Goal: Task Accomplishment & Management: Complete application form

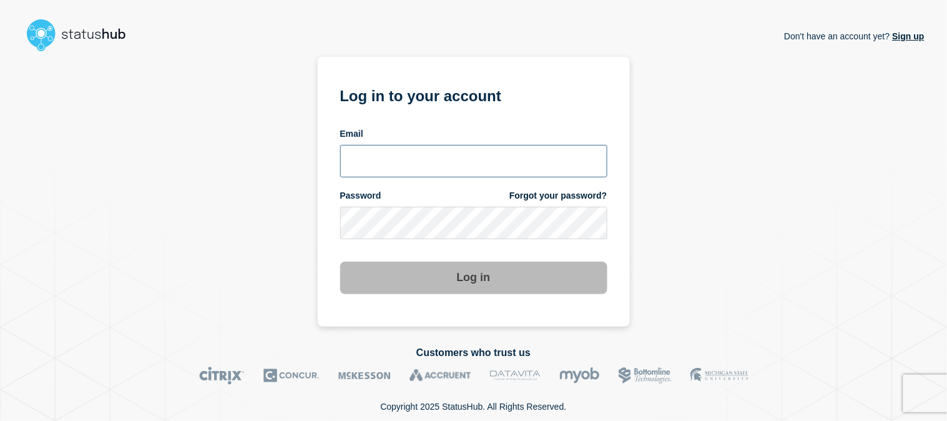
click at [428, 161] on input "email input" at bounding box center [473, 161] width 267 height 32
click at [536, 150] on input "emeric15" at bounding box center [473, 161] width 267 height 32
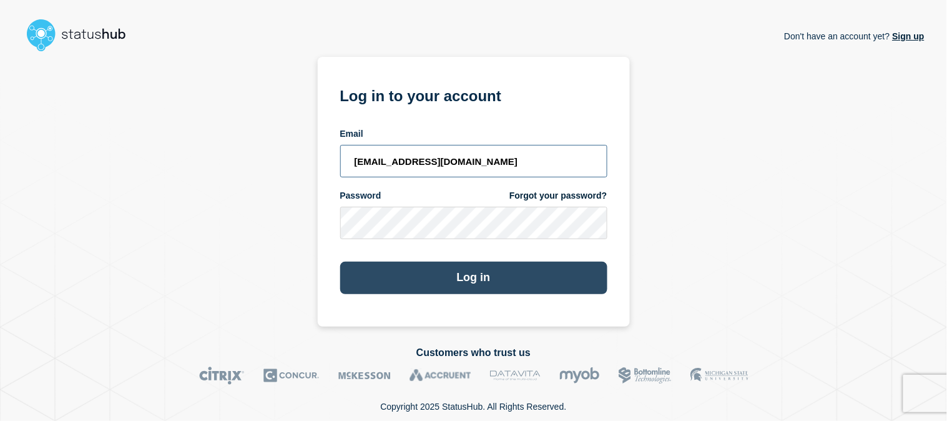
type input "emeric15@msu.edu"
click at [524, 272] on button "Log in" at bounding box center [473, 278] width 267 height 32
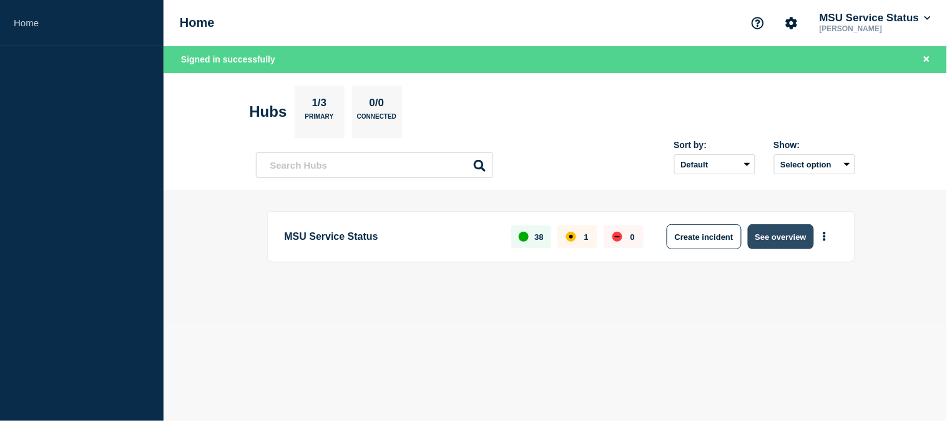
click at [773, 235] on button "See overview" at bounding box center [781, 236] width 66 height 25
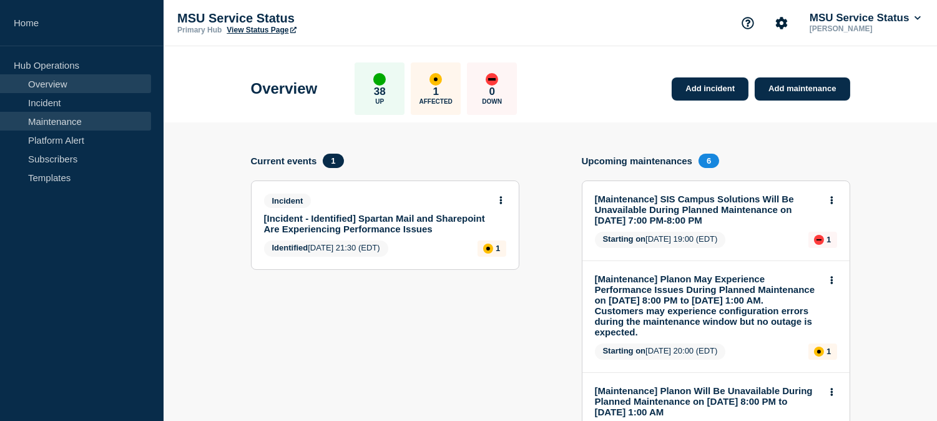
click at [74, 123] on link "Maintenance" at bounding box center [75, 121] width 151 height 19
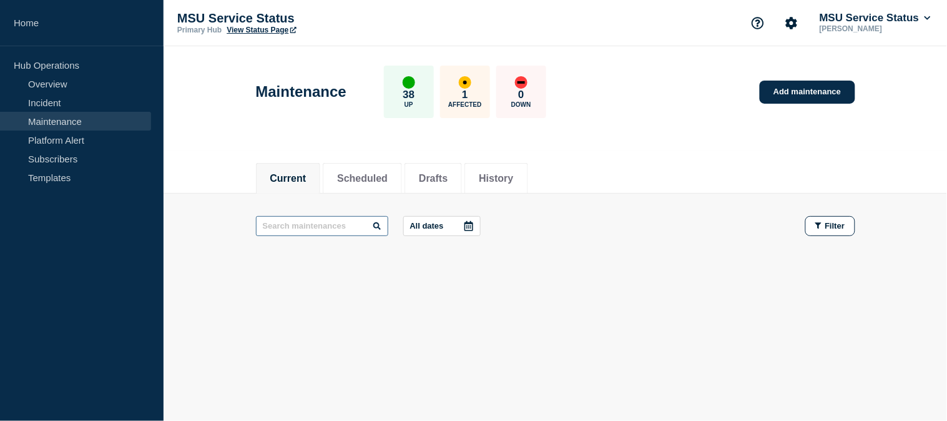
click at [323, 230] on input "text" at bounding box center [322, 226] width 132 height 20
click at [527, 178] on li "History" at bounding box center [495, 178] width 63 height 31
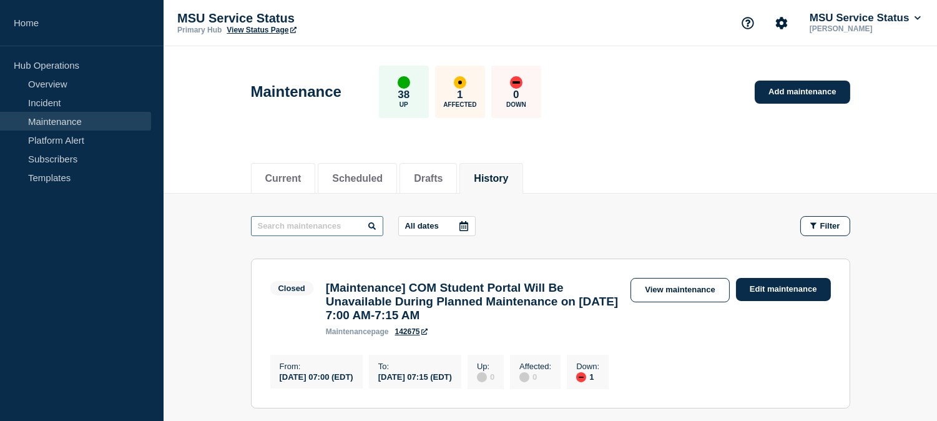
click at [327, 228] on input "text" at bounding box center [317, 226] width 132 height 20
paste input "Tableau"
type input "Tableau"
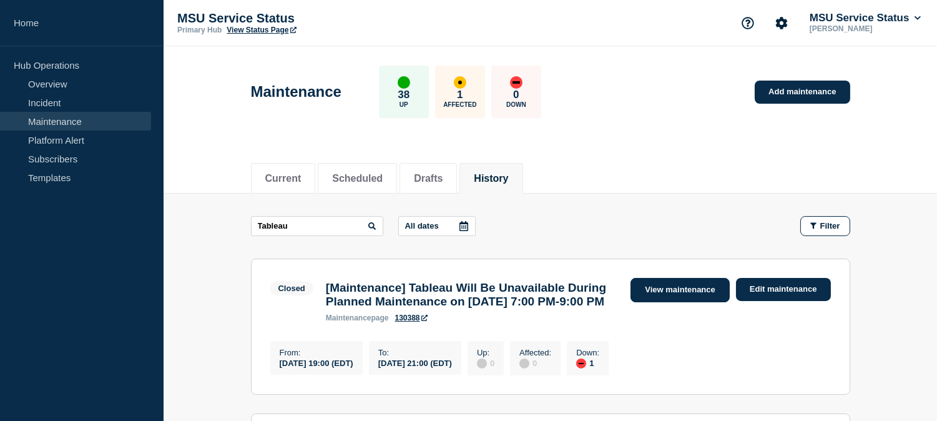
click at [693, 297] on link "View maintenance" at bounding box center [679, 290] width 99 height 24
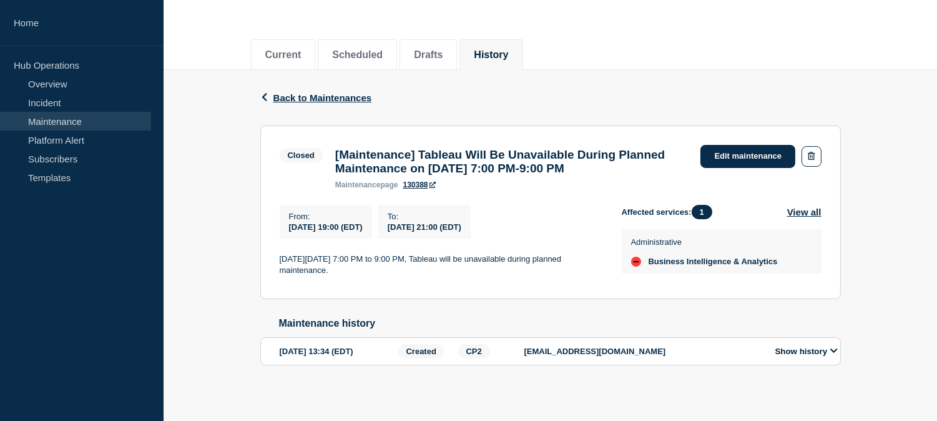
scroll to position [134, 0]
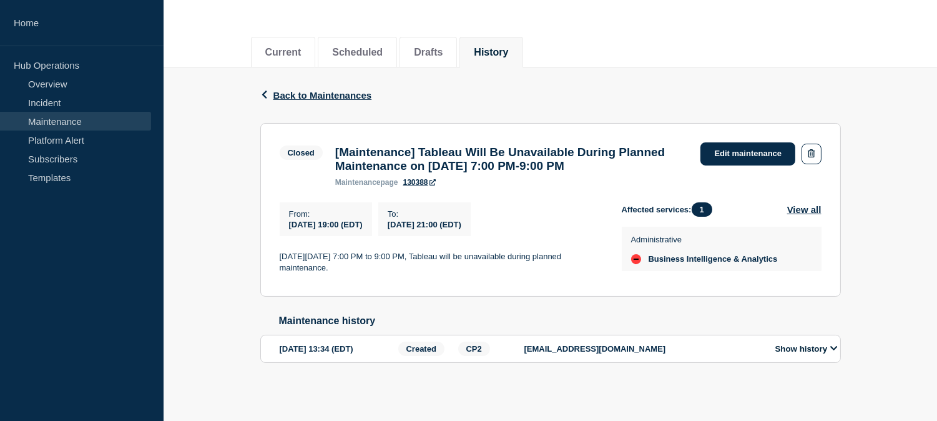
drag, startPoint x: 682, startPoint y: 163, endPoint x: 322, endPoint y: 139, distance: 360.9
click at [322, 142] on div "Closed [Maintenance] Tableau Will Be Unavailable During Planned Maintenance on …" at bounding box center [487, 164] width 415 height 44
copy div "[Maintenance] Tableau Will Be Unavailable During Planned Maintenance on [DATE] …"
drag, startPoint x: 366, startPoint y: 271, endPoint x: 270, endPoint y: 260, distance: 96.7
click at [270, 260] on section "Closed [Maintenance] Tableau Will Be Unavailable During Planned Maintenance on …" at bounding box center [550, 210] width 580 height 174
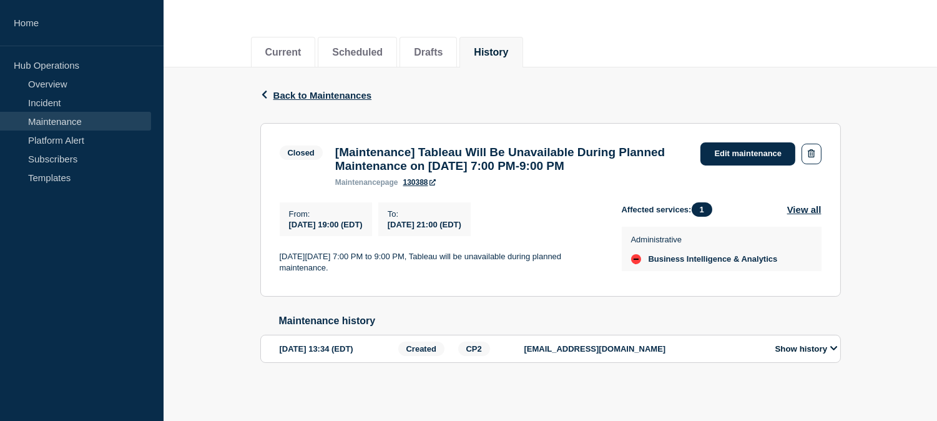
copy p "[DATE][DATE] 7:00 PM to 9:00 PM, Tableau will be unavailable during planned mai…"
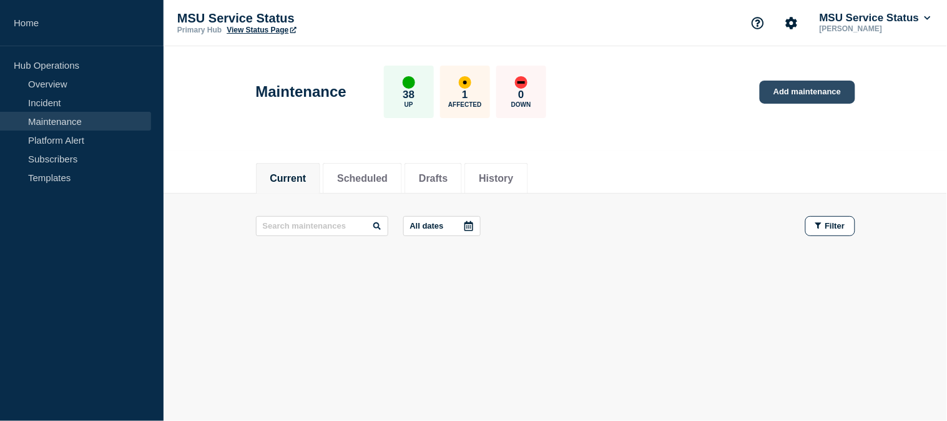
click at [806, 91] on link "Add maintenance" at bounding box center [807, 92] width 95 height 23
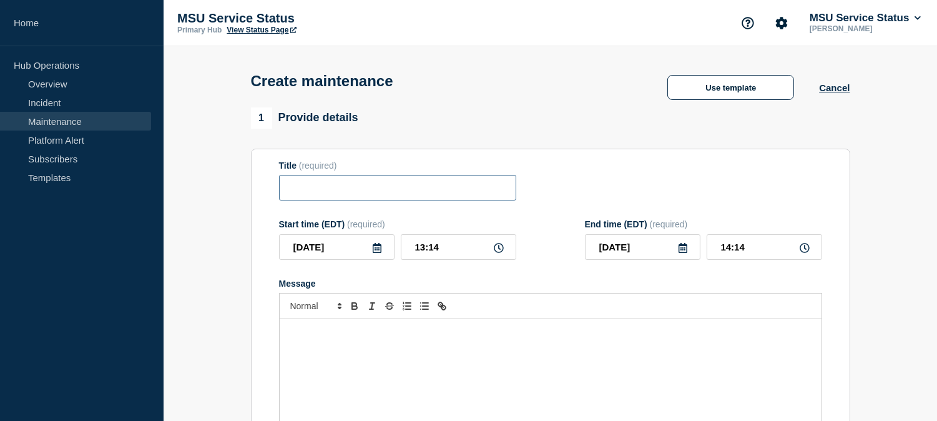
click at [473, 186] on input "Title" at bounding box center [397, 188] width 237 height 26
paste input "[Maintenance] Tableau Will Be Unavailable During Planned Maintenance on [DATE] …"
type input "[Maintenance] Tableau Will Be Unavailable During Planned Maintenance on [DATE] …"
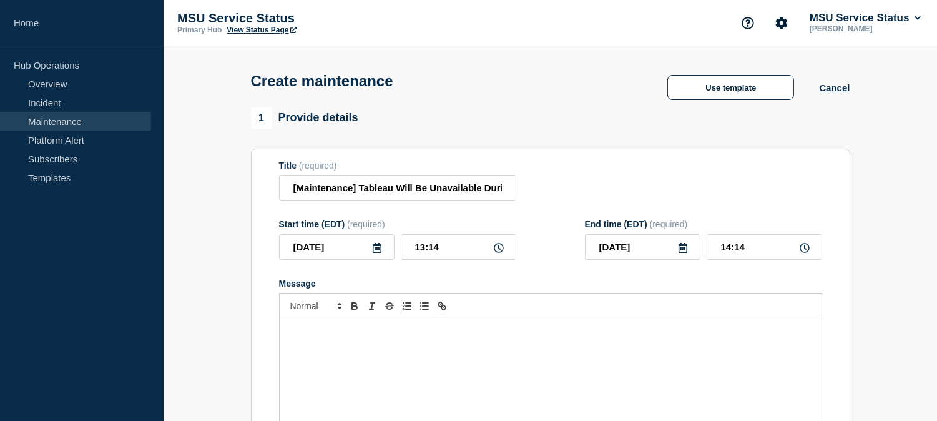
click at [533, 345] on div "Message" at bounding box center [551, 394] width 542 height 150
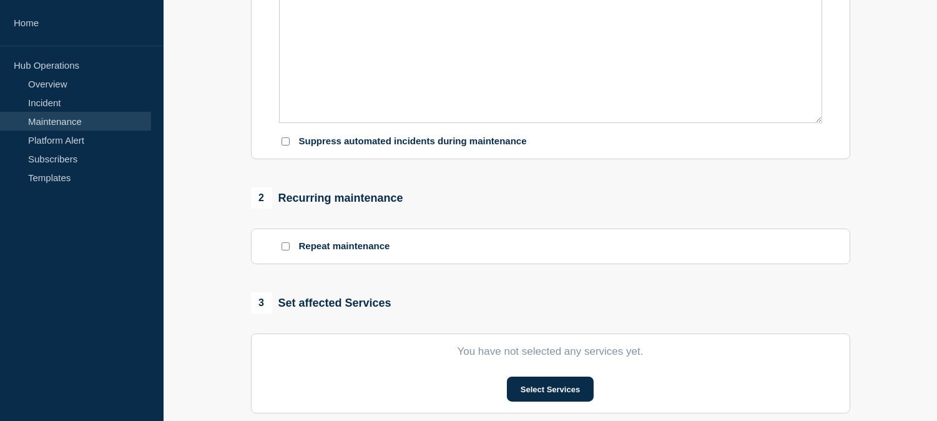
scroll to position [554, 0]
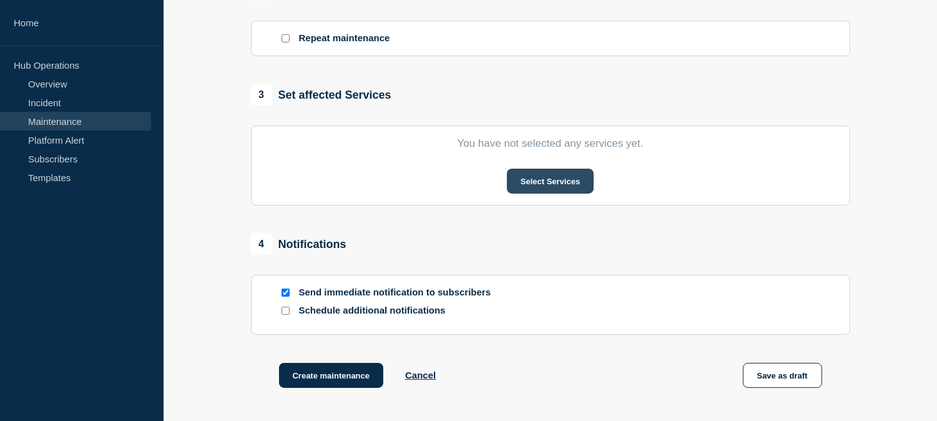
click at [551, 188] on button "Select Services" at bounding box center [550, 181] width 87 height 25
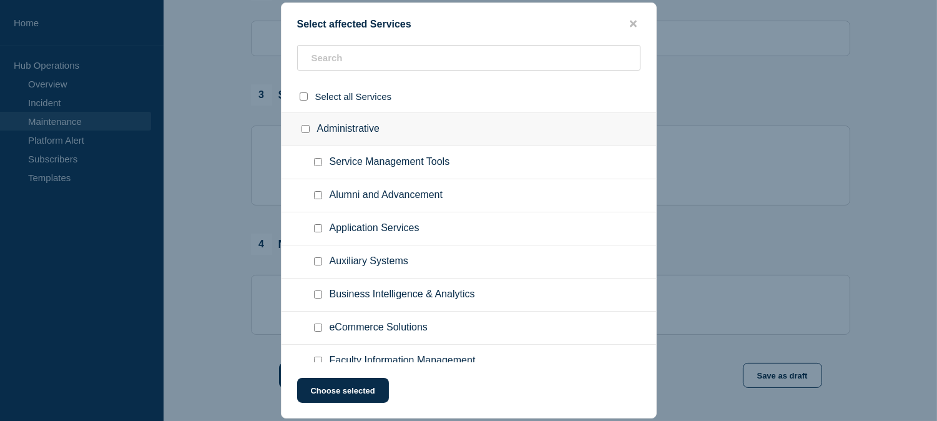
click at [317, 291] on input "Business Intelligence & Analytics checkbox" at bounding box center [318, 294] width 8 height 8
checkbox input "true"
click at [356, 388] on button "Choose selected" at bounding box center [343, 390] width 92 height 25
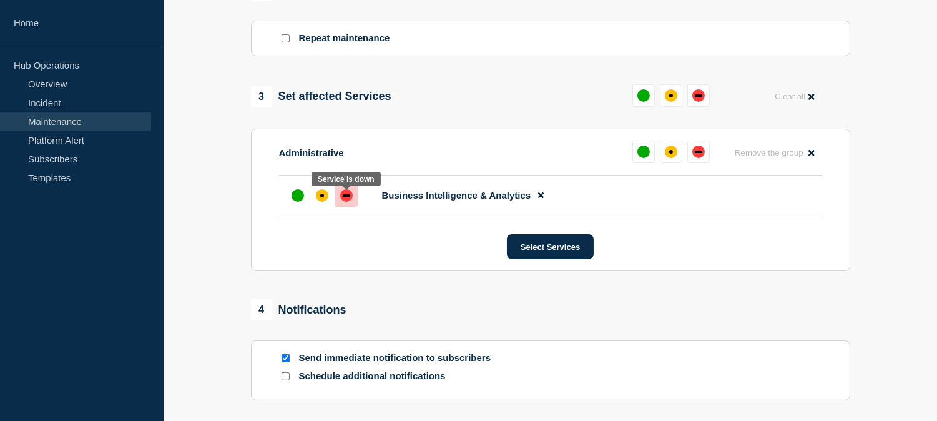
click at [348, 202] on div "down" at bounding box center [346, 195] width 12 height 12
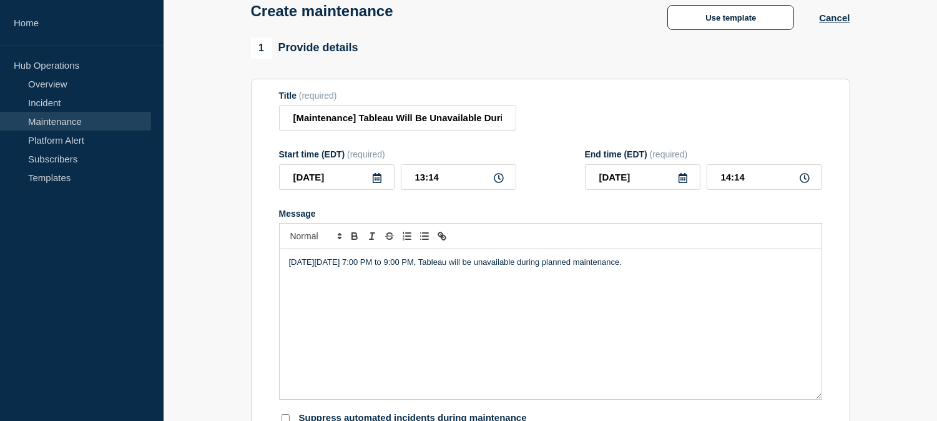
scroll to position [69, 0]
click at [311, 263] on p "[DATE][DATE] 7:00 PM to 9:00 PM, Tableau will be unavailable during planned mai…" at bounding box center [550, 262] width 523 height 11
click at [345, 266] on p "[DATE][DATE] 7:00 PM to 9:00 PM, Tableau will be unavailable during planned mai…" at bounding box center [550, 262] width 523 height 11
drag, startPoint x: 494, startPoint y: 336, endPoint x: 391, endPoint y: 287, distance: 114.5
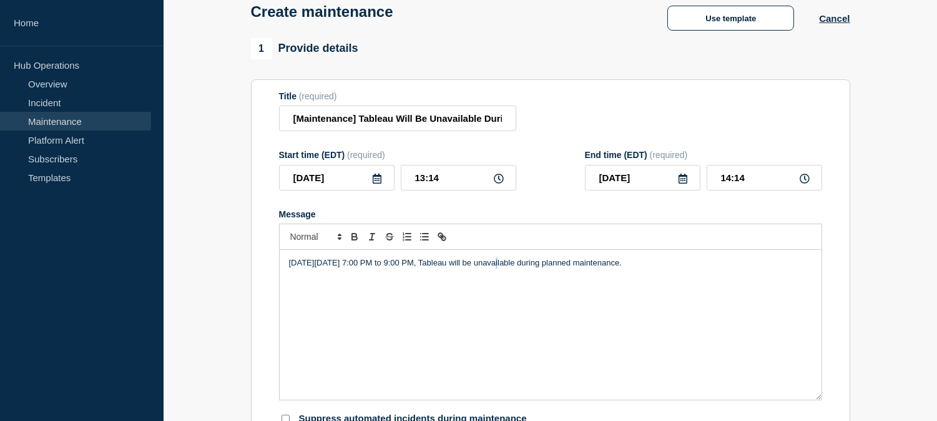
click at [482, 338] on div "[DATE][DATE] 7:00 PM to 9:00 PM, Tableau will be unavailable during planned mai…" at bounding box center [551, 325] width 542 height 150
drag, startPoint x: 336, startPoint y: 265, endPoint x: 351, endPoint y: 265, distance: 15.0
click at [351, 265] on p "[DATE][DATE] 7:00 PM to 9:00 PM, Tableau will be unavailable during planned mai…" at bounding box center [550, 262] width 523 height 11
drag, startPoint x: 458, startPoint y: 177, endPoint x: 400, endPoint y: 179, distance: 58.1
click at [401, 179] on input "13:14" at bounding box center [458, 178] width 115 height 26
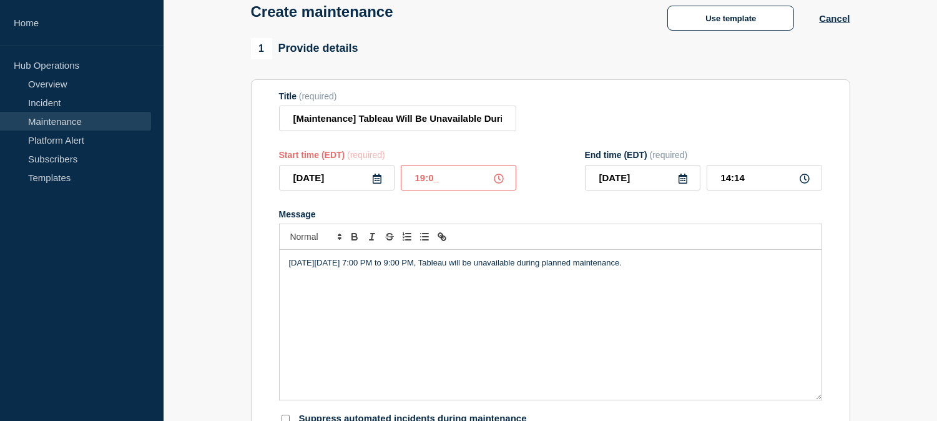
type input "19:00"
type input "21:00"
click at [296, 117] on input "[Maintenance] Tableau Will Be Unavailable During Planned Maintenance on [DATE] …" at bounding box center [397, 118] width 237 height 26
click at [375, 117] on input "[Maintenance] Tableau Will Be Unavailable During Planned Maintenance on [DATE] …" at bounding box center [397, 118] width 237 height 26
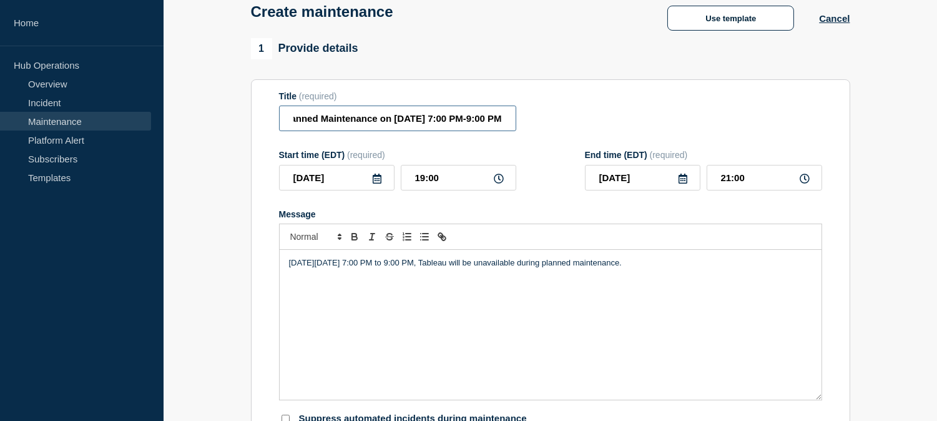
click at [401, 120] on input "[Maintenance] Tableau Will Be Unavailable During Planned Maintenance on [DATE] …" at bounding box center [397, 118] width 237 height 26
click at [413, 120] on input "[Maintenance] Tableau Will Be Unavailable During Planned Maintenance on [DATE] …" at bounding box center [397, 118] width 237 height 26
click at [409, 120] on input "[Maintenance] Tableau Will Be Unavailable During Planned Maintenance on 09/023/…" at bounding box center [397, 118] width 237 height 26
type input "[Maintenance] Tableau Will Be Unavailable During Planned Maintenance on [DATE] …"
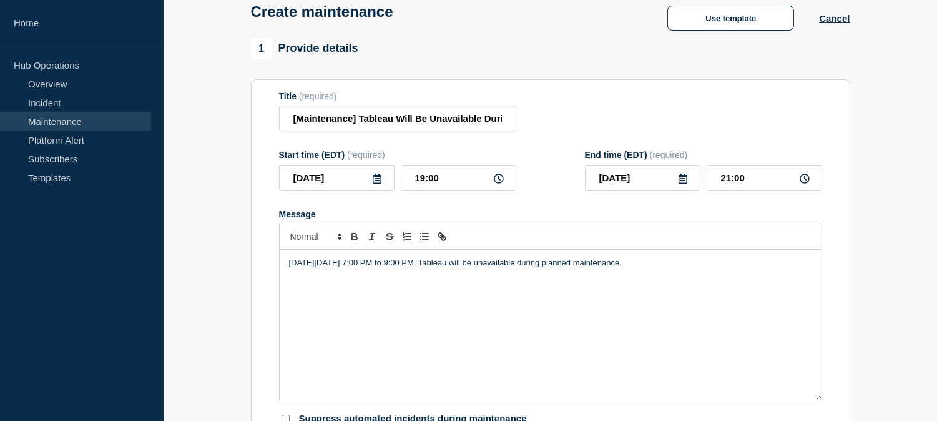
click at [345, 268] on p "[DATE][DATE] 7:00 PM to 9:00 PM, Tableau will be unavailable during planned mai…" at bounding box center [550, 262] width 523 height 11
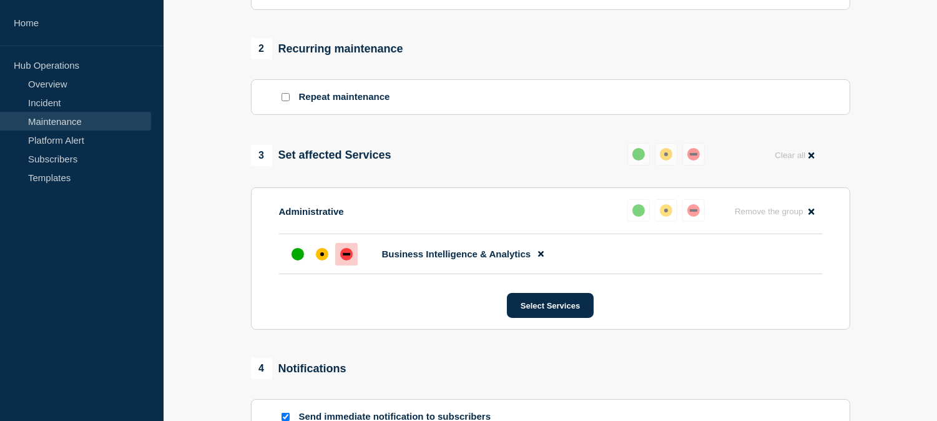
scroll to position [735, 0]
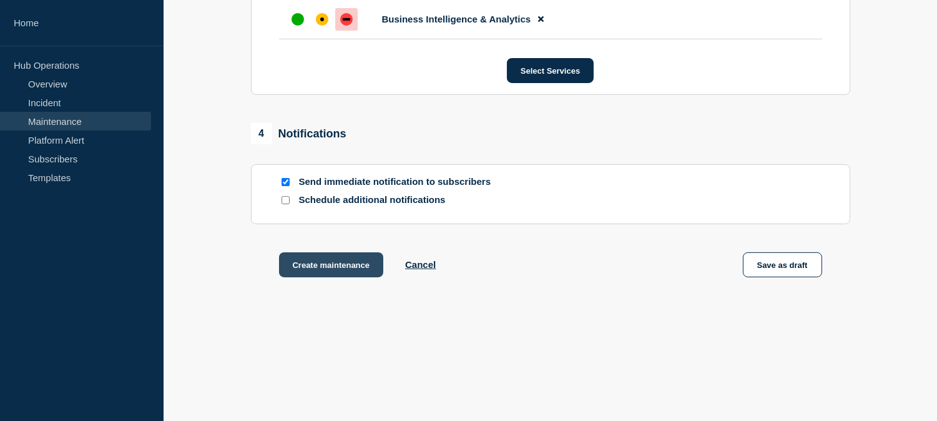
click at [341, 265] on button "Create maintenance" at bounding box center [331, 264] width 105 height 25
